Goal: Task Accomplishment & Management: Use online tool/utility

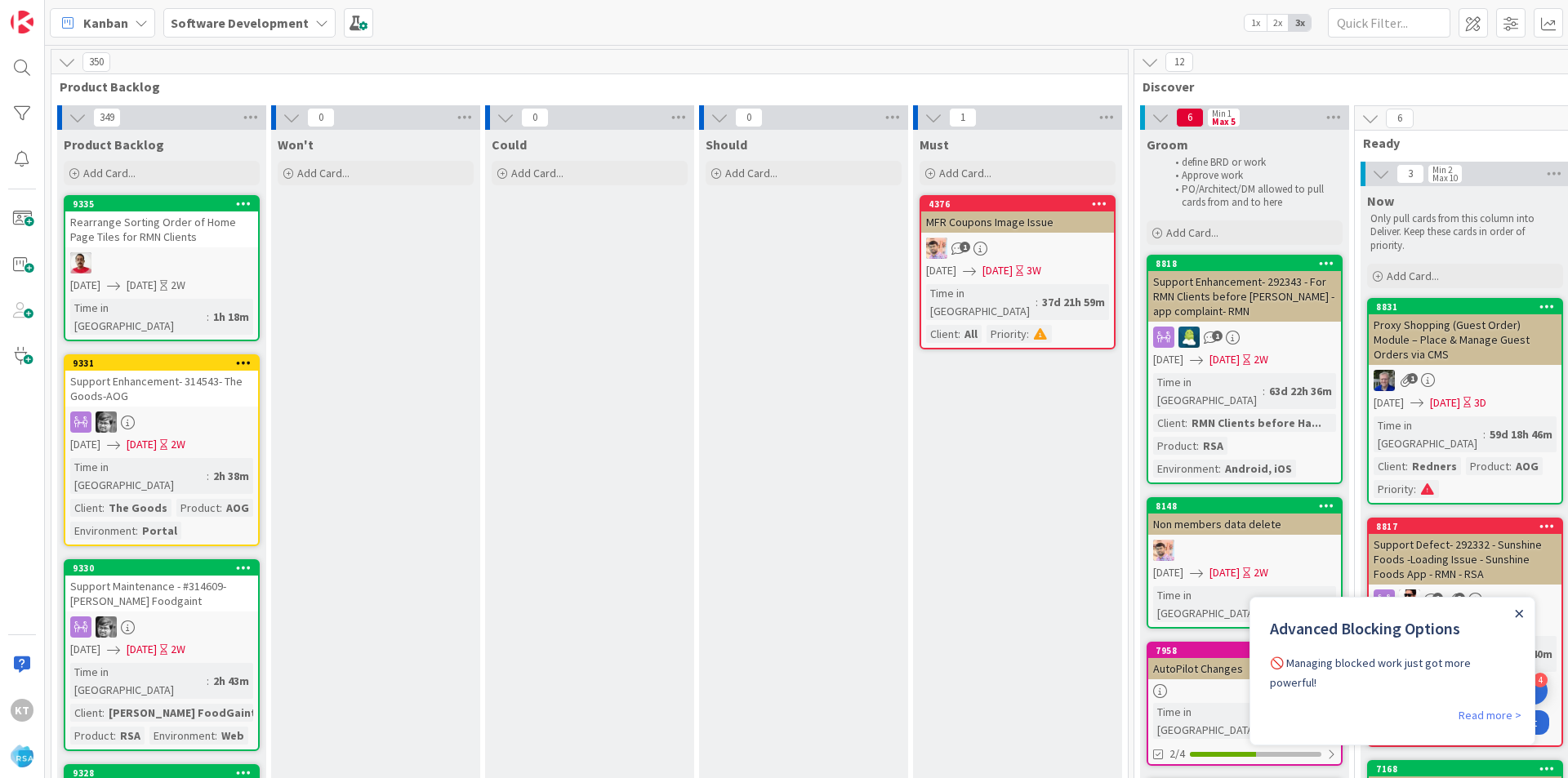
click at [1520, 613] on icon "Close Announcement" at bounding box center [1519, 614] width 8 height 8
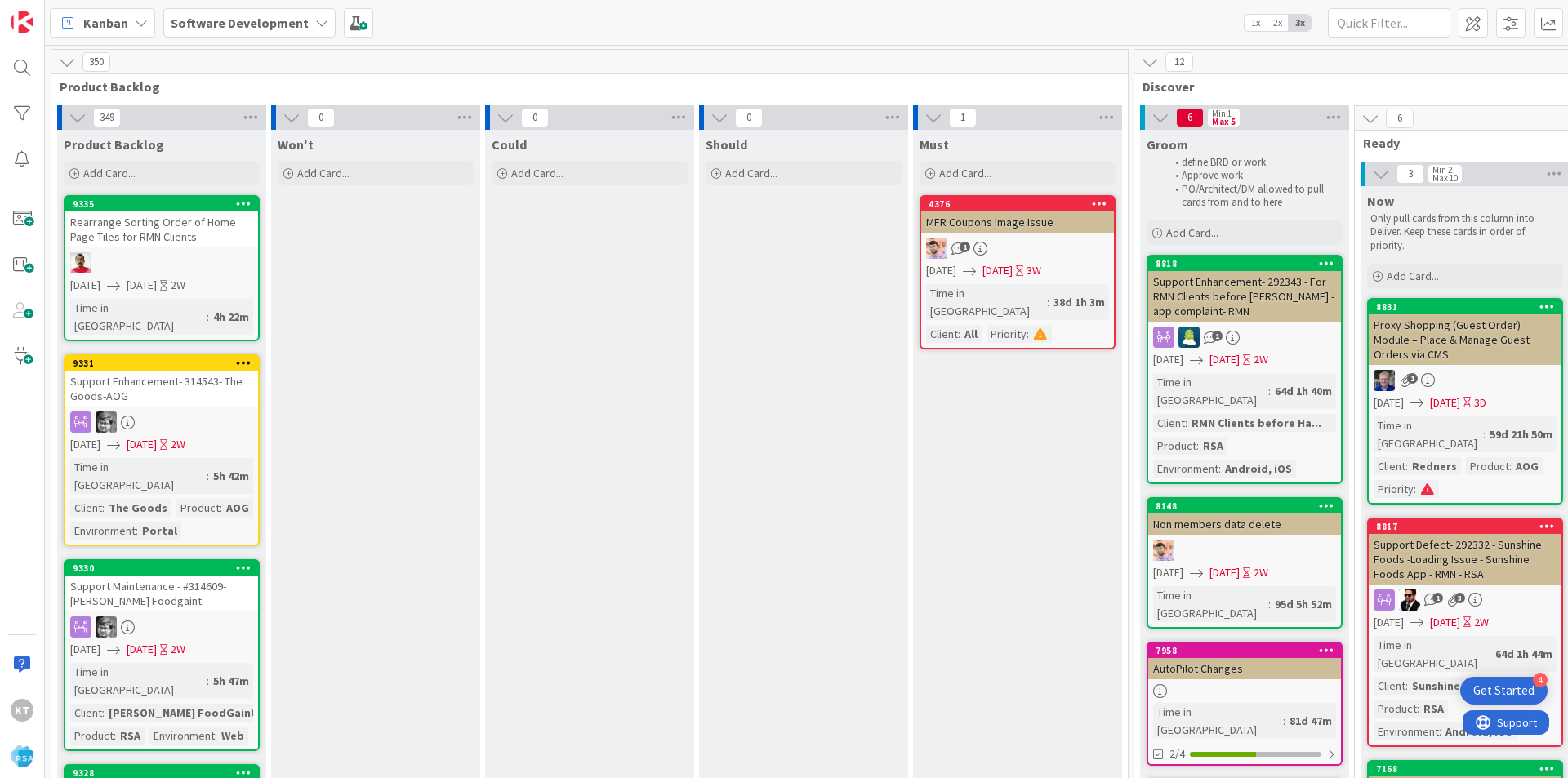
click at [110, 222] on div "Rearrange Sorting Order of Home Page Tiles for RMN Clients" at bounding box center [161, 229] width 192 height 36
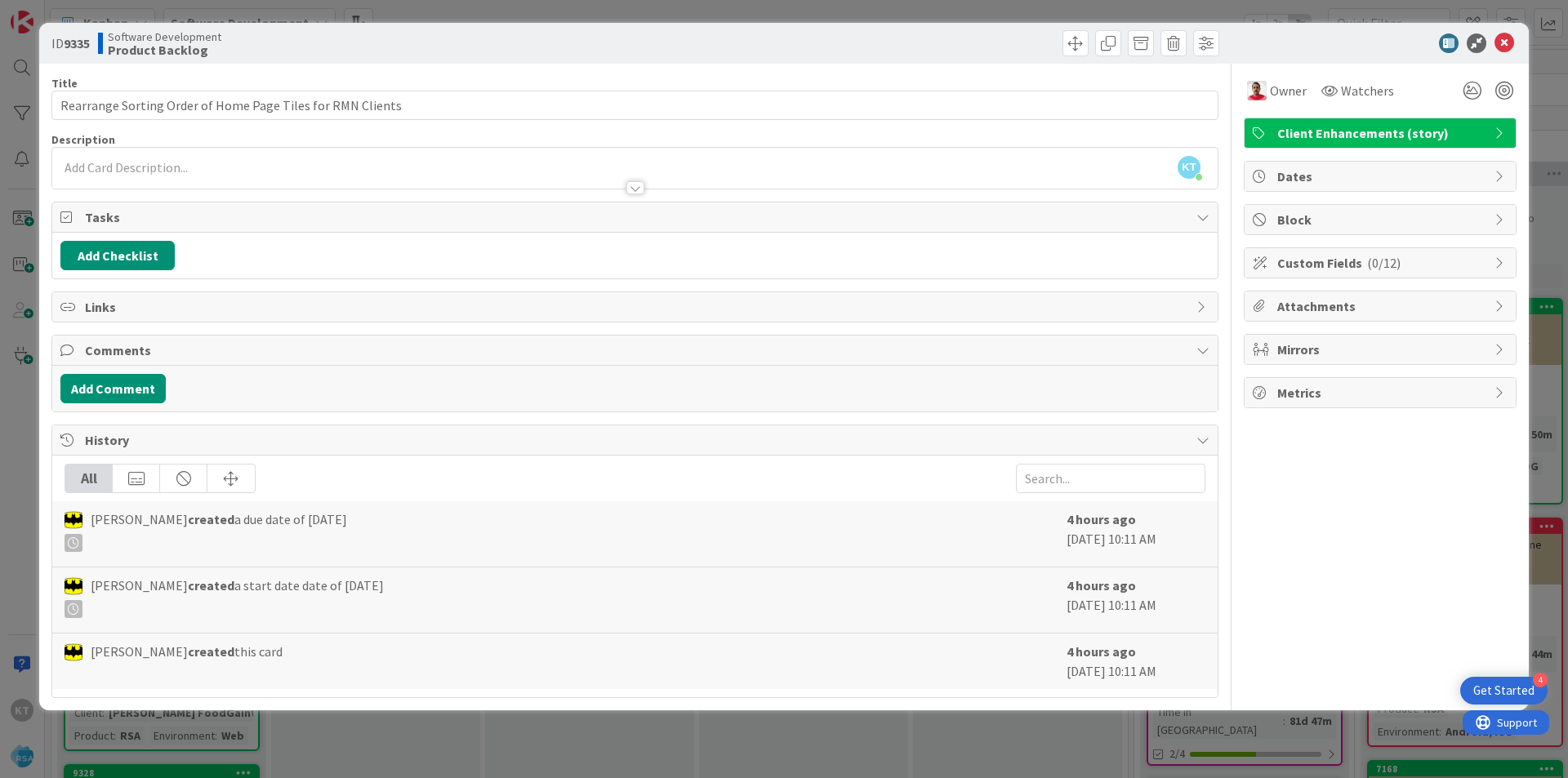
click at [638, 187] on div at bounding box center [634, 188] width 18 height 13
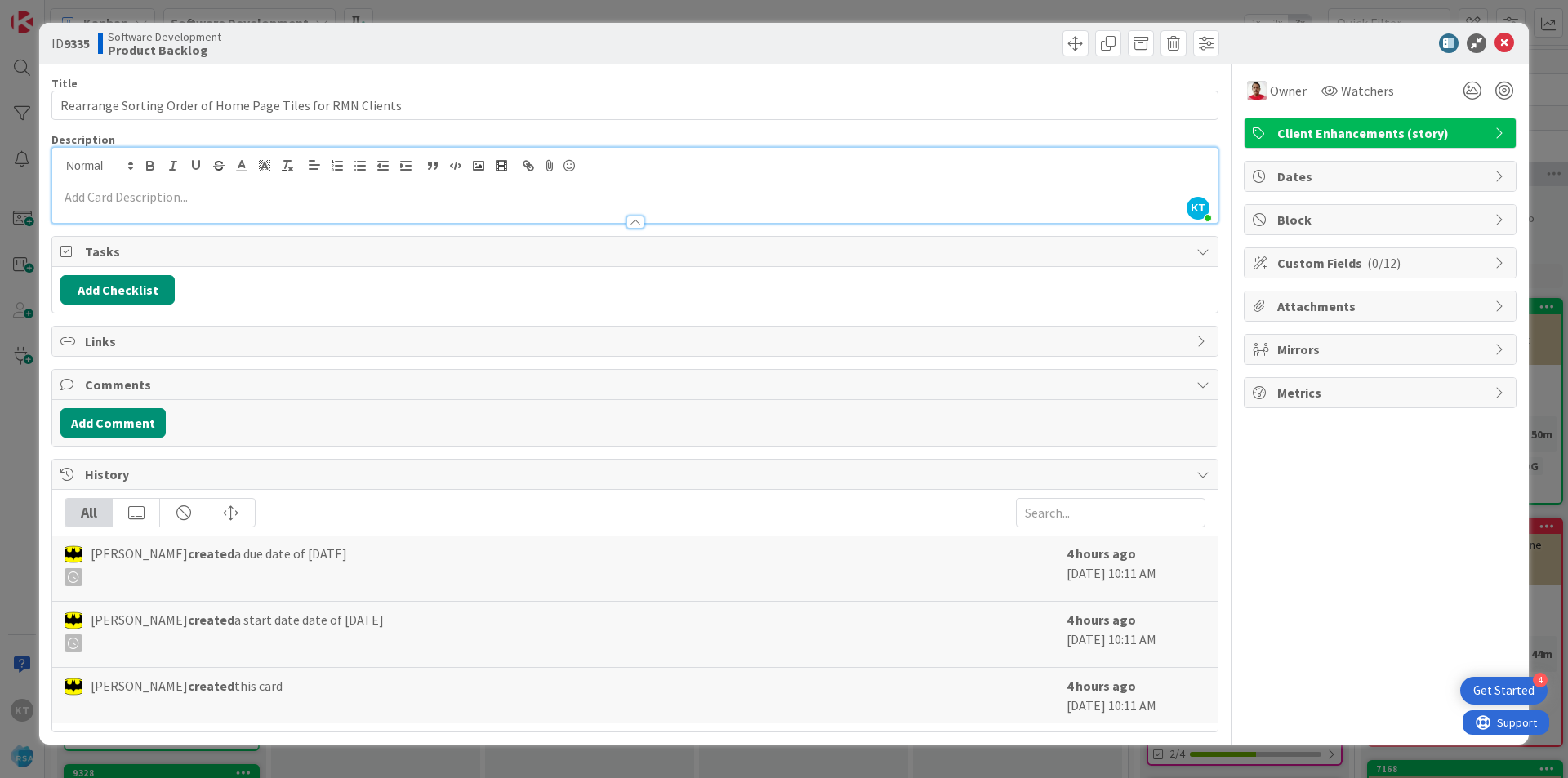
click at [631, 224] on div at bounding box center [634, 222] width 18 height 13
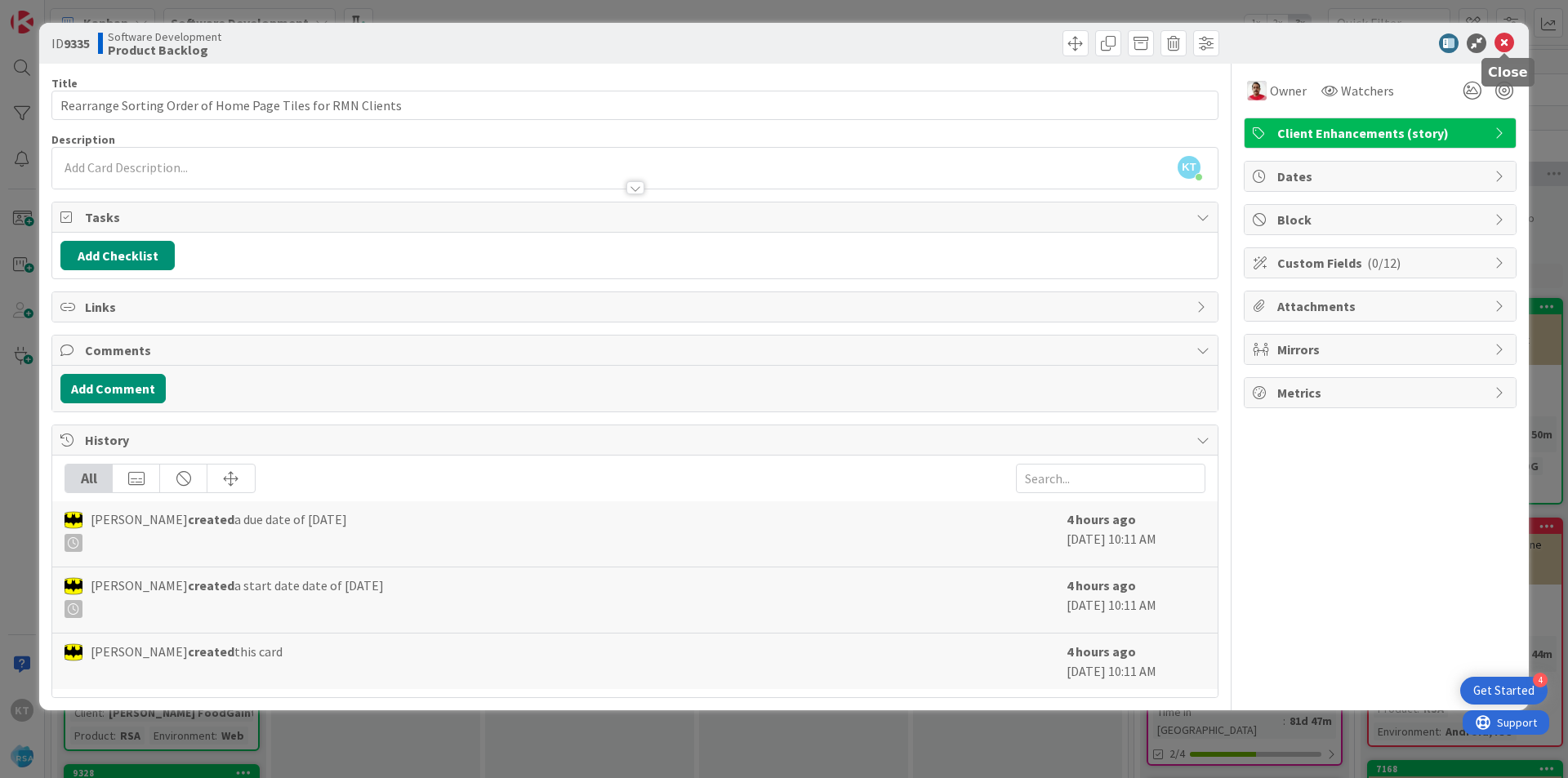
click at [1501, 42] on icon at bounding box center [1504, 43] width 20 height 20
